Goal: Information Seeking & Learning: Learn about a topic

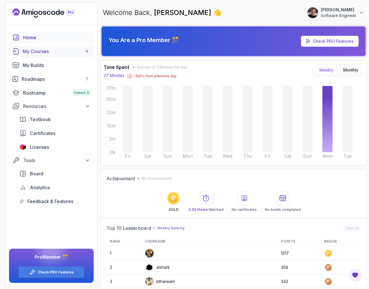
click at [50, 48] on div "My Courses 4" at bounding box center [56, 51] width 67 height 7
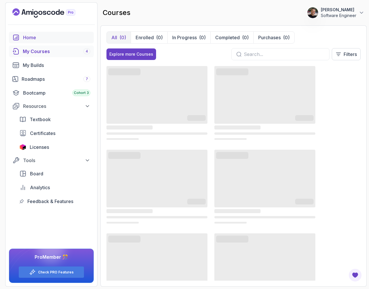
click at [51, 35] on div "Home" at bounding box center [56, 37] width 67 height 7
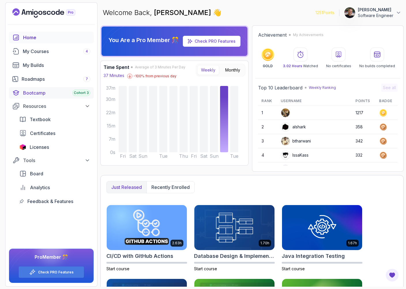
click at [48, 97] on link "Bootcamp Cohort 3" at bounding box center [51, 93] width 85 height 12
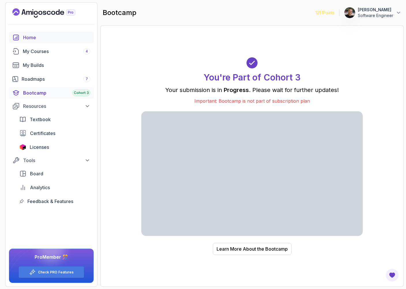
click at [50, 39] on div "Home" at bounding box center [56, 37] width 67 height 7
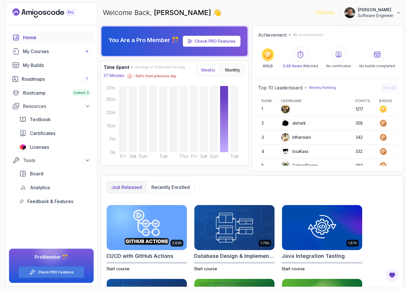
click at [368, 12] on p "[PERSON_NAME]" at bounding box center [375, 10] width 35 height 6
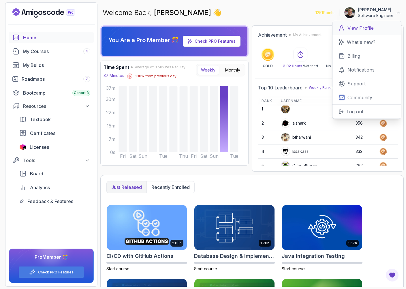
click at [368, 29] on p "View Profile" at bounding box center [360, 28] width 26 height 7
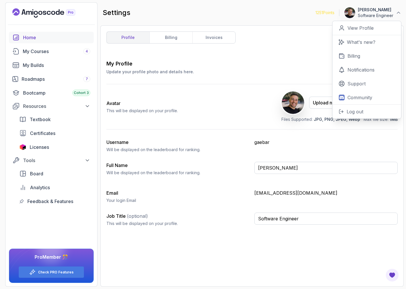
click at [52, 37] on div "Home" at bounding box center [56, 37] width 67 height 7
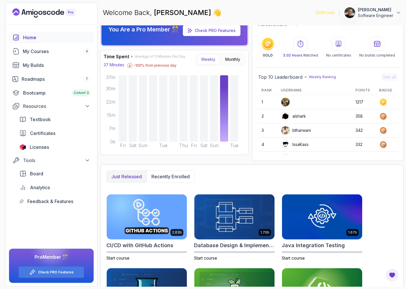
scroll to position [7, 0]
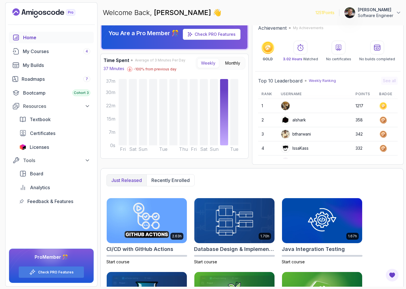
click at [54, 14] on icon "Landing page" at bounding box center [53, 13] width 4 height 4
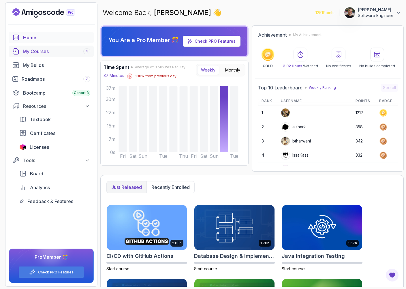
click at [35, 51] on div "My Courses 4" at bounding box center [56, 51] width 67 height 7
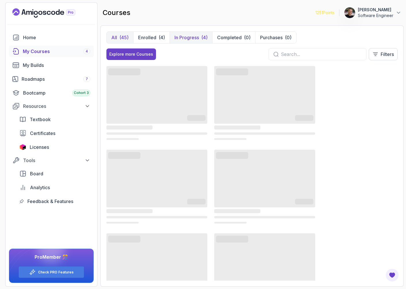
click at [181, 36] on p "In Progress" at bounding box center [186, 37] width 25 height 7
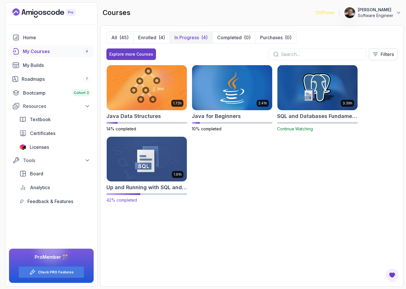
click at [148, 148] on img at bounding box center [147, 159] width 84 height 47
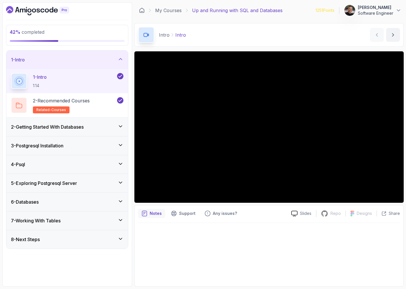
click at [118, 126] on icon at bounding box center [121, 126] width 6 height 6
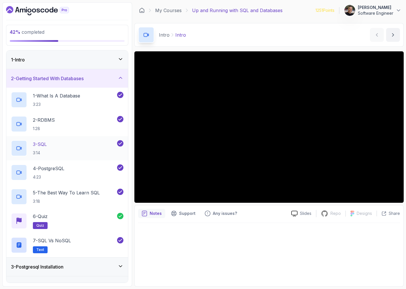
scroll to position [5, 0]
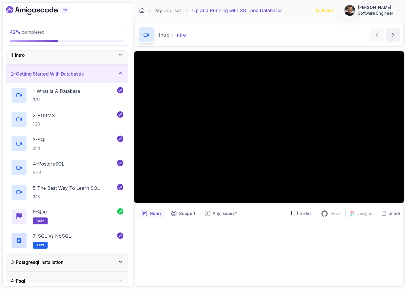
click at [110, 258] on div "3 - Postgresql Installation" at bounding box center [67, 262] width 122 height 18
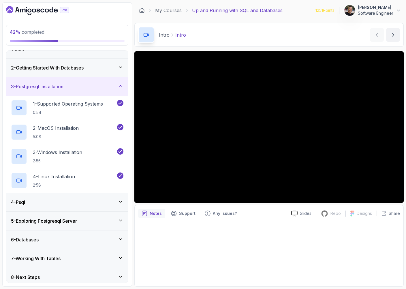
scroll to position [14, 0]
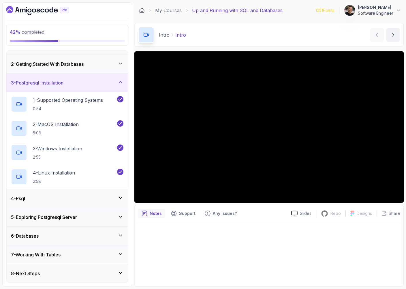
click at [92, 203] on div "4 - Psql" at bounding box center [67, 198] width 122 height 18
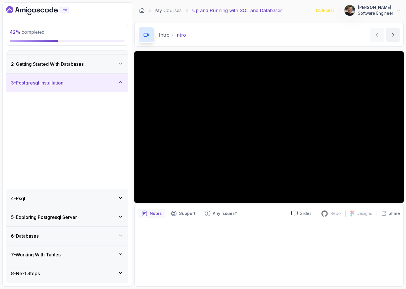
scroll to position [0, 0]
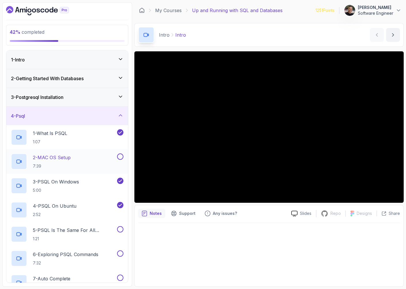
click at [121, 159] on button at bounding box center [120, 156] width 6 height 6
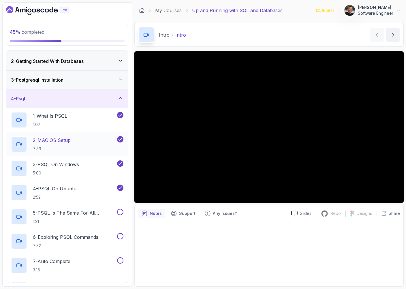
scroll to position [21, 0]
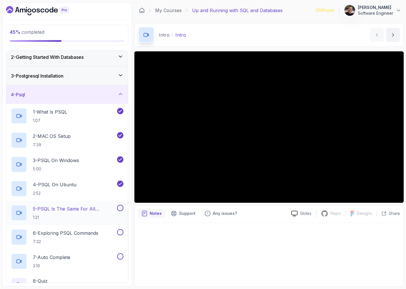
click at [83, 220] on p "1:21" at bounding box center [74, 218] width 83 height 6
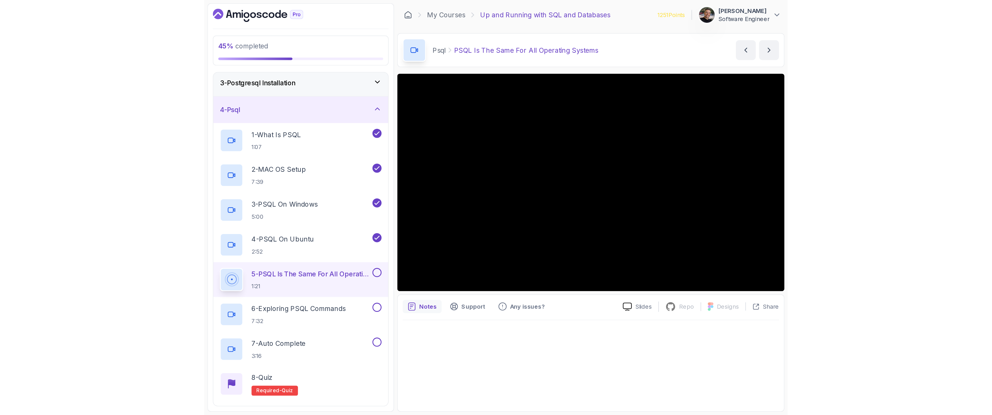
scroll to position [63, 0]
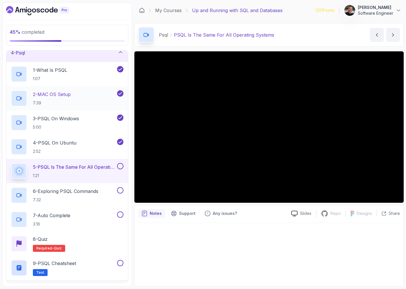
click at [70, 101] on p "7:39" at bounding box center [52, 103] width 38 height 6
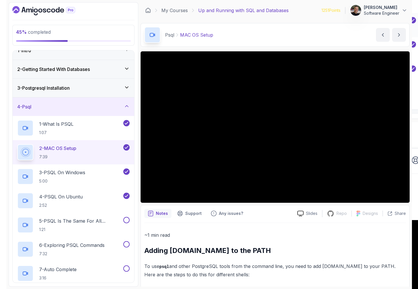
scroll to position [63, 0]
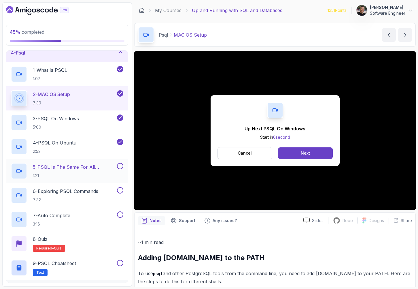
click at [85, 166] on p "5 - PSQL Is The Same For All Operating Systems" at bounding box center [74, 166] width 83 height 7
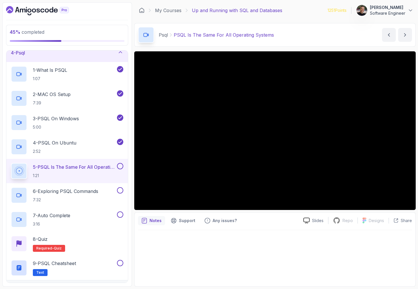
click at [71, 175] on p "1:21" at bounding box center [74, 176] width 83 height 6
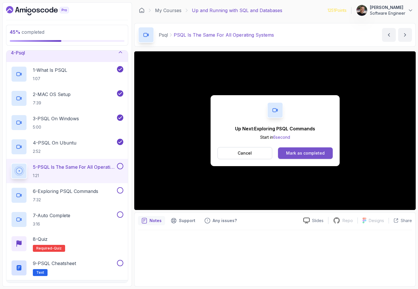
click at [300, 155] on div "Mark as completed" at bounding box center [305, 153] width 39 height 6
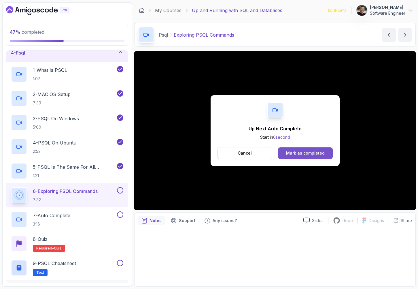
click at [322, 153] on div "Mark as completed" at bounding box center [305, 153] width 39 height 6
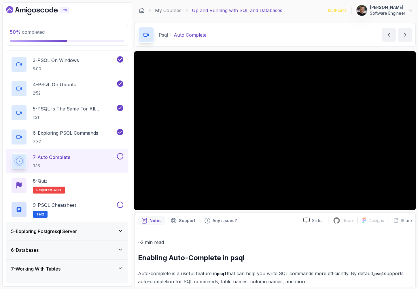
scroll to position [136, 0]
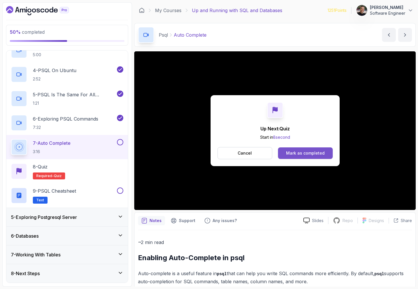
click at [315, 154] on div "Mark as completed" at bounding box center [305, 153] width 39 height 6
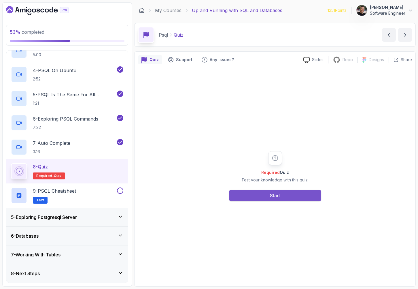
click at [272, 193] on div "Start" at bounding box center [275, 195] width 10 height 7
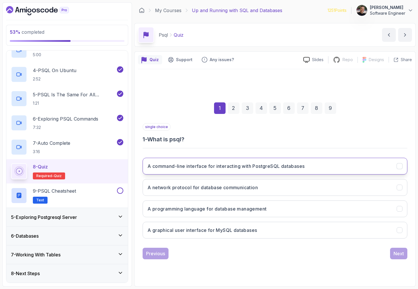
click at [298, 170] on button "A command-line interface for interacting with PostgreSQL databases" at bounding box center [275, 166] width 265 height 17
click at [368, 254] on div "Next" at bounding box center [399, 253] width 10 height 7
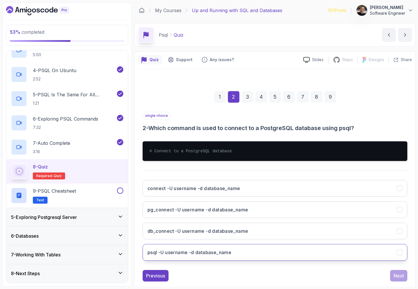
click at [264, 259] on button "psql -U username -d database_name" at bounding box center [275, 252] width 265 height 17
click at [368, 274] on div "Next" at bounding box center [399, 275] width 10 height 7
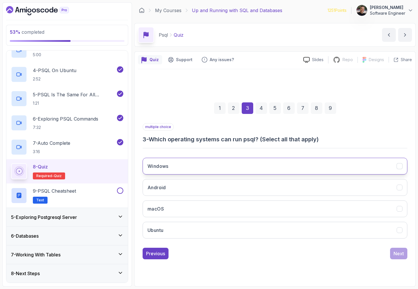
click at [249, 169] on button "Windows" at bounding box center [275, 166] width 265 height 17
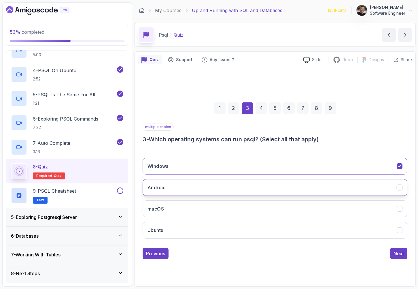
click at [248, 183] on button "Android" at bounding box center [275, 187] width 265 height 17
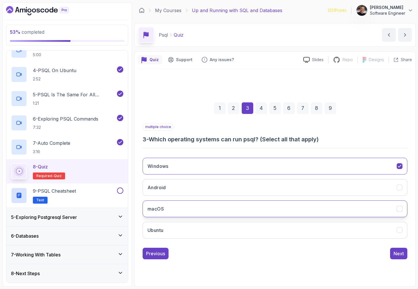
click at [248, 206] on button "macOS" at bounding box center [275, 208] width 265 height 17
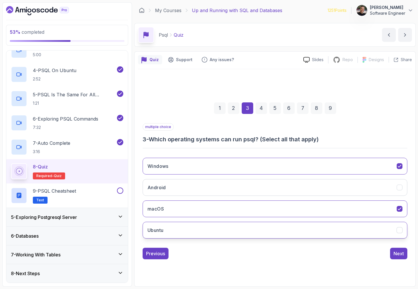
click at [252, 225] on button "Ubuntu" at bounding box center [275, 230] width 265 height 17
click at [368, 255] on div "Next" at bounding box center [399, 253] width 10 height 7
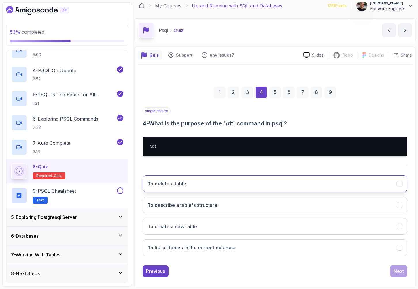
scroll to position [9, 0]
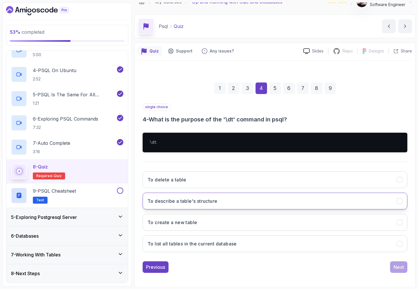
click at [242, 201] on button "To describe a table's structure" at bounding box center [275, 201] width 265 height 17
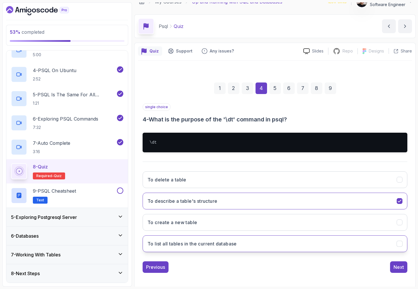
click at [278, 247] on button "To list all tables in the current database" at bounding box center [275, 243] width 265 height 17
click at [368, 269] on div "Next" at bounding box center [399, 267] width 10 height 7
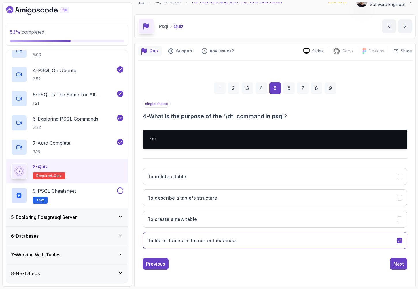
scroll to position [0, 0]
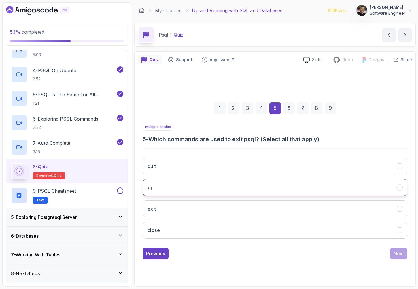
click at [218, 184] on button "\q" at bounding box center [275, 187] width 265 height 17
click at [368, 255] on div "Next" at bounding box center [399, 253] width 10 height 7
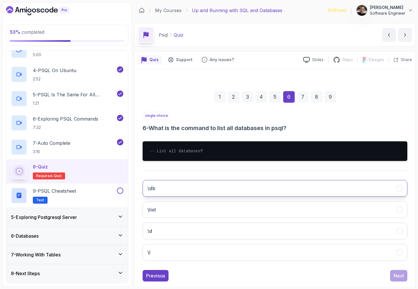
scroll to position [3, 0]
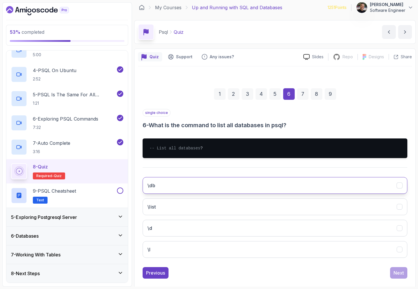
click at [228, 194] on button "\db" at bounding box center [275, 185] width 265 height 17
click at [368, 276] on div "Next" at bounding box center [399, 272] width 10 height 7
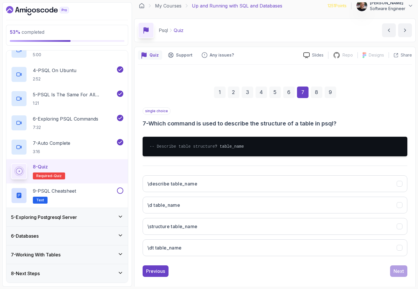
scroll to position [8, 0]
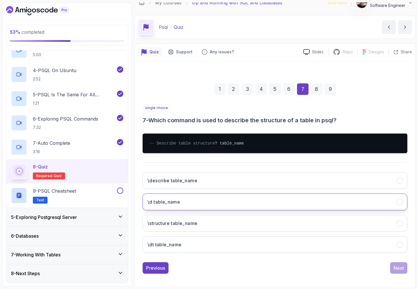
click at [272, 204] on button "\d table_name" at bounding box center [275, 201] width 265 height 17
click at [368, 271] on div "Next" at bounding box center [399, 267] width 10 height 7
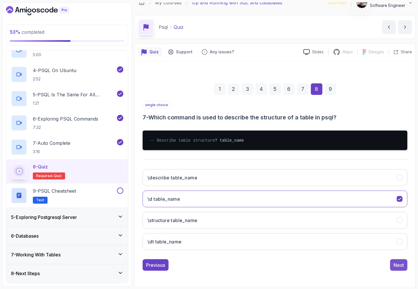
scroll to position [0, 0]
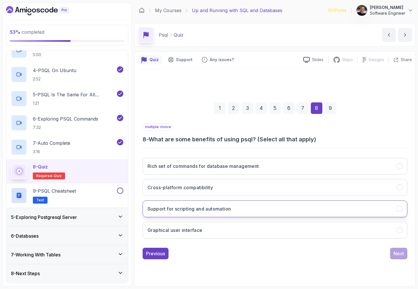
click at [261, 205] on button "Support for scripting and automation" at bounding box center [275, 208] width 265 height 17
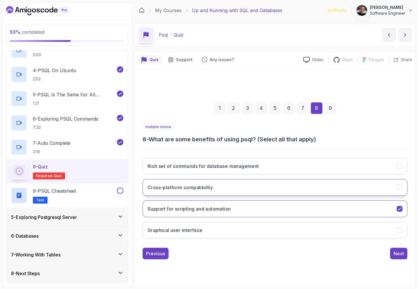
click at [266, 187] on button "Cross-platform compatibility" at bounding box center [275, 187] width 265 height 17
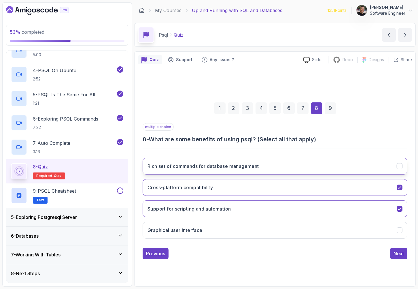
click at [268, 160] on button "Rich set of commands for database management" at bounding box center [275, 166] width 265 height 17
click at [368, 249] on button "Next" at bounding box center [398, 254] width 17 height 12
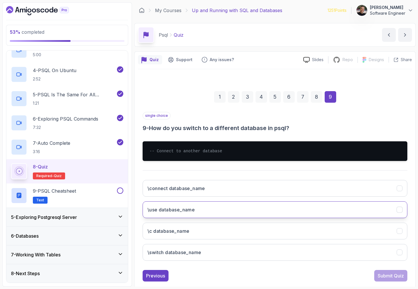
click at [290, 208] on button "\use database_name" at bounding box center [275, 209] width 265 height 17
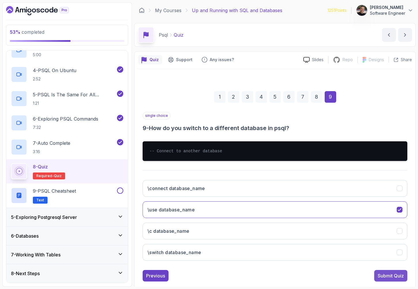
click at [368, 279] on div "Submit Quiz" at bounding box center [391, 275] width 26 height 7
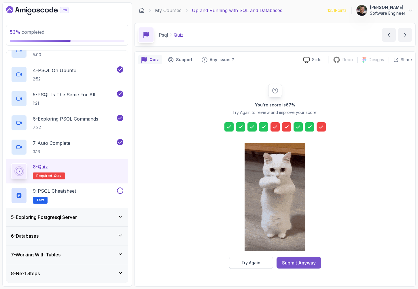
click at [305, 261] on div "Submit Anyway" at bounding box center [299, 262] width 34 height 7
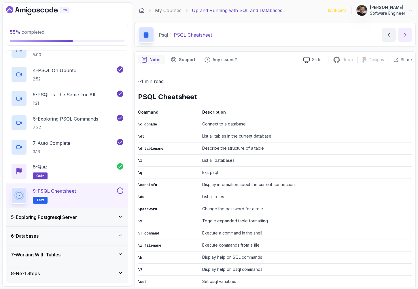
click at [368, 34] on icon "next content" at bounding box center [405, 35] width 6 height 6
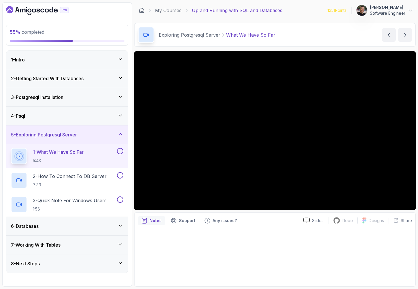
click at [368, 34] on div "Exploring Postgresql Server What We Have So Far What We Have So Far by nelson" at bounding box center [275, 35] width 282 height 24
click at [120, 119] on div "4 - Psql" at bounding box center [67, 115] width 112 height 7
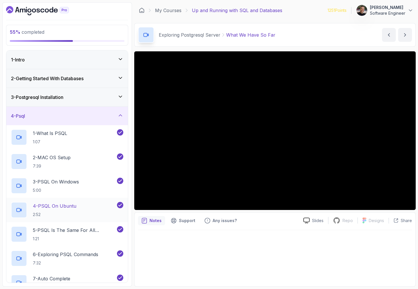
scroll to position [136, 0]
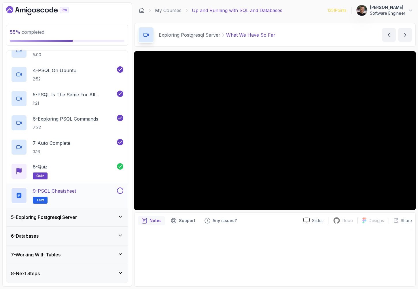
click at [121, 193] on button at bounding box center [120, 190] width 6 height 6
click at [114, 218] on div "5 - Exploring Postgresql Server" at bounding box center [67, 217] width 112 height 7
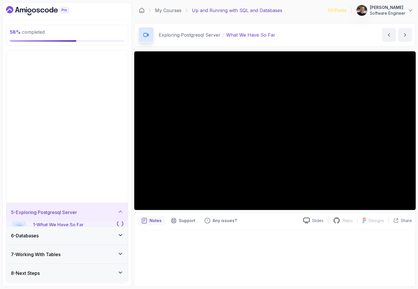
scroll to position [0, 0]
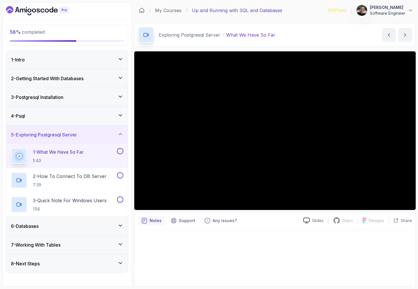
click at [118, 261] on icon at bounding box center [121, 263] width 6 height 6
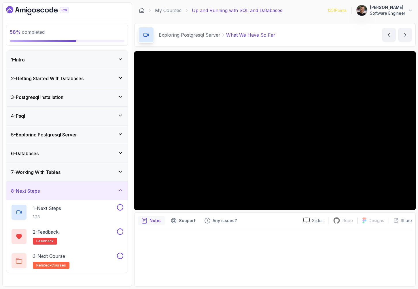
click at [92, 135] on div "5 - Exploring Postgresql Server" at bounding box center [67, 134] width 112 height 7
